Goal: Navigation & Orientation: Find specific page/section

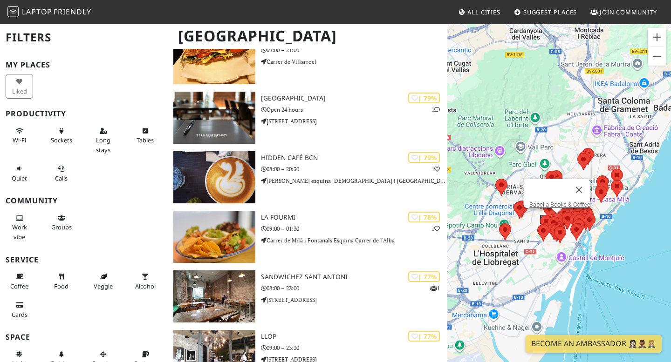
scroll to position [588, 0]
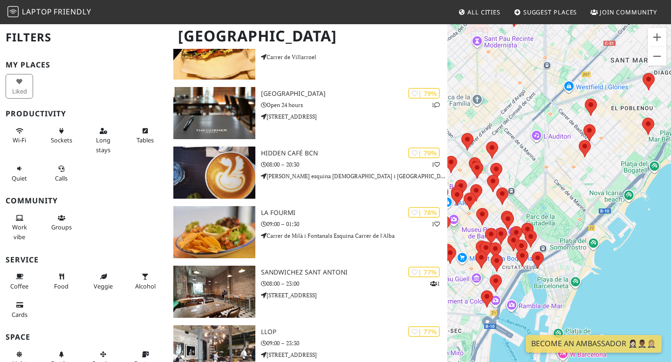
drag, startPoint x: 620, startPoint y: 178, endPoint x: 565, endPoint y: 180, distance: 55.5
click at [565, 180] on div at bounding box center [559, 204] width 224 height 362
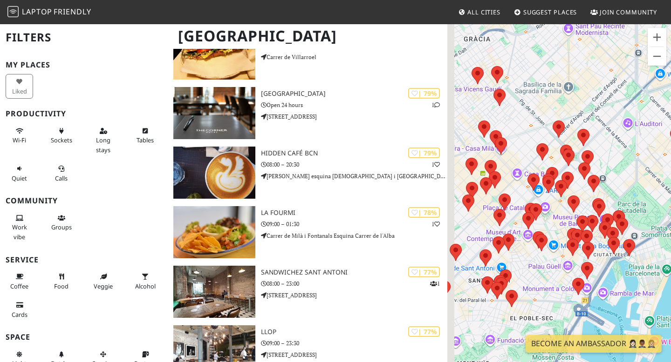
drag, startPoint x: 554, startPoint y: 187, endPoint x: 648, endPoint y: 175, distance: 94.9
click at [648, 175] on div at bounding box center [559, 204] width 224 height 362
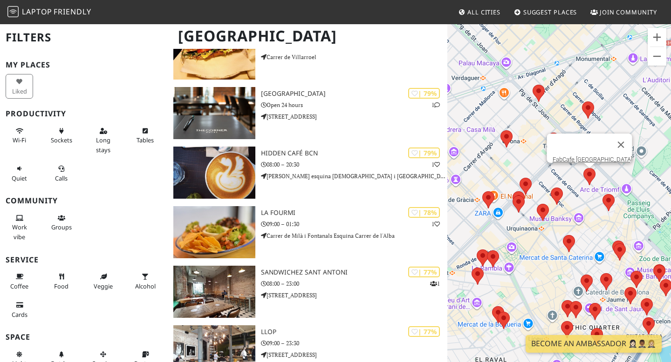
click at [583, 168] on area at bounding box center [583, 168] width 0 height 0
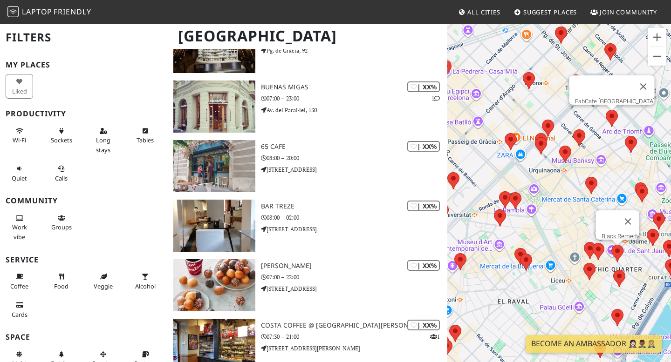
scroll to position [2666, 0]
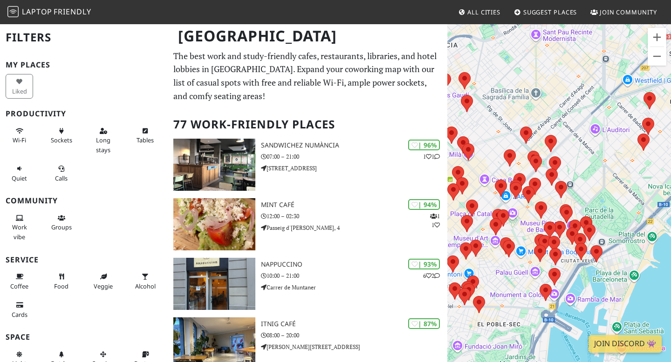
drag, startPoint x: 612, startPoint y: 162, endPoint x: 585, endPoint y: 154, distance: 28.2
click at [585, 154] on div at bounding box center [559, 204] width 224 height 362
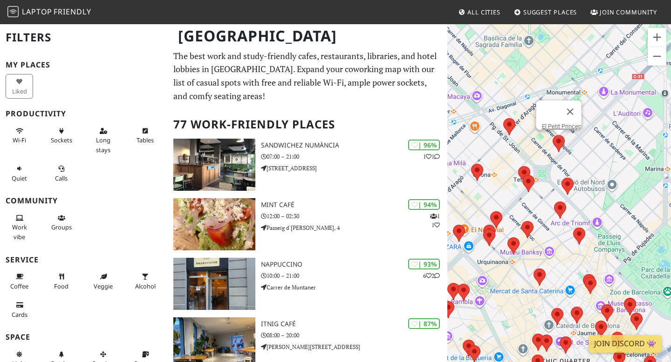
click at [552, 135] on area at bounding box center [552, 135] width 0 height 0
click at [553, 123] on link "El Petit Princep" at bounding box center [562, 126] width 40 height 7
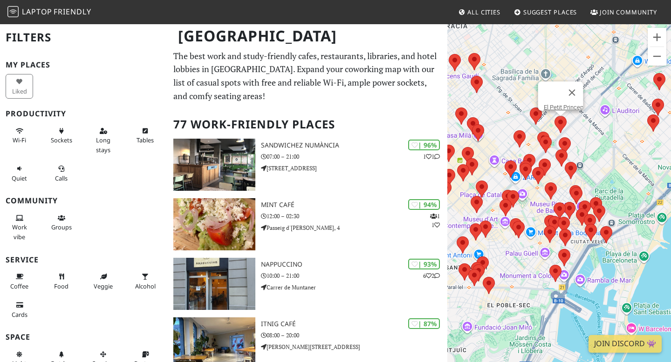
drag, startPoint x: 556, startPoint y: 243, endPoint x: 562, endPoint y: 184, distance: 59.0
click at [562, 184] on div "El Petit Princep" at bounding box center [559, 204] width 224 height 362
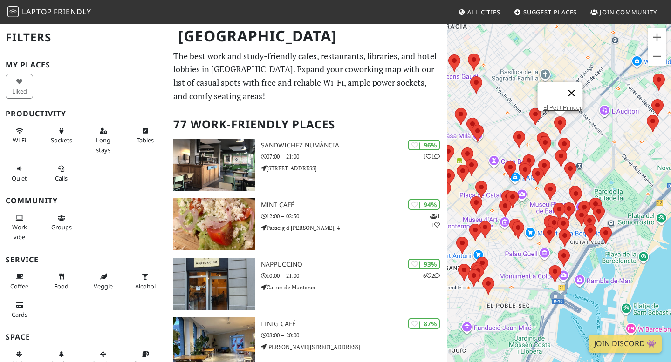
click at [575, 86] on button "Close" at bounding box center [571, 93] width 22 height 22
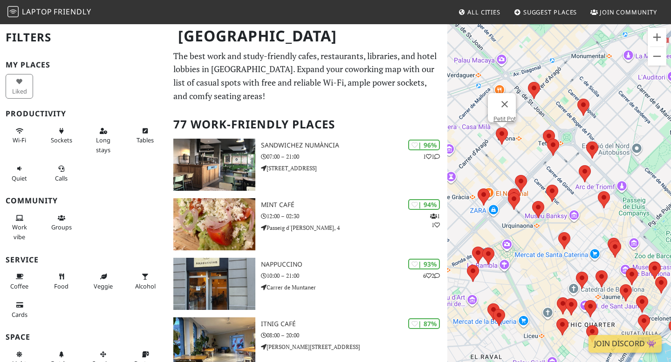
click at [496, 128] on area at bounding box center [496, 128] width 0 height 0
click at [511, 96] on button "Close" at bounding box center [504, 104] width 22 height 22
